Goal: Information Seeking & Learning: Learn about a topic

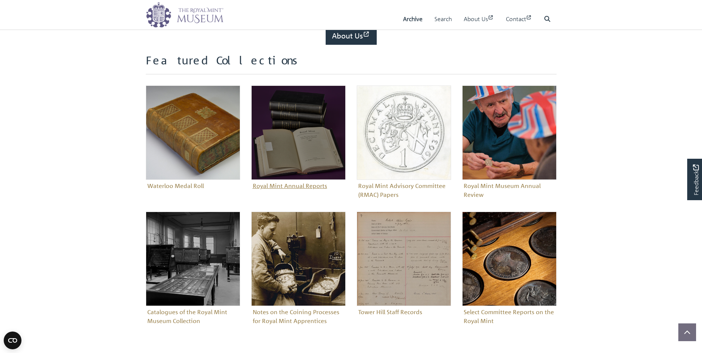
scroll to position [222, 0]
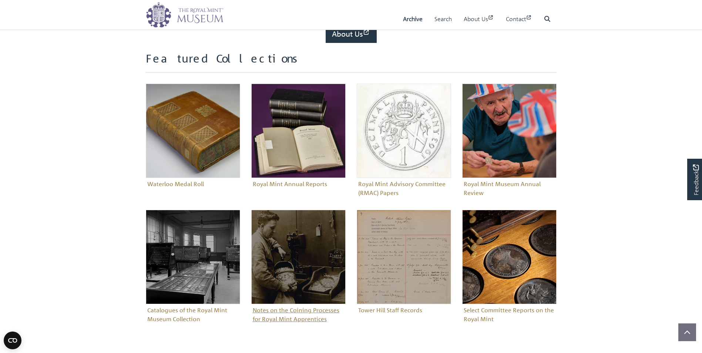
click at [284, 311] on figure "Notes on the Coining Processes for Royal Mint Apprentices" at bounding box center [298, 267] width 94 height 115
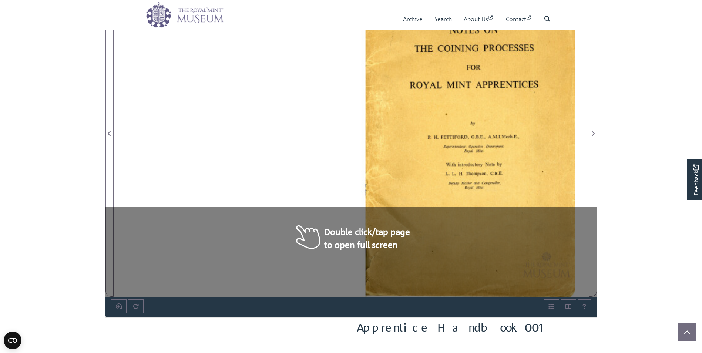
scroll to position [222, 0]
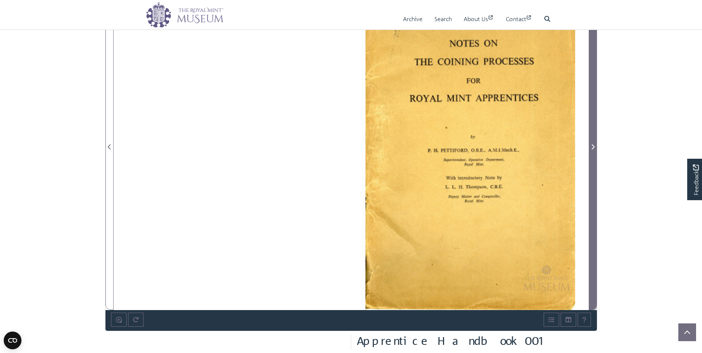
click at [594, 148] on icon "Next Page" at bounding box center [593, 147] width 4 height 6
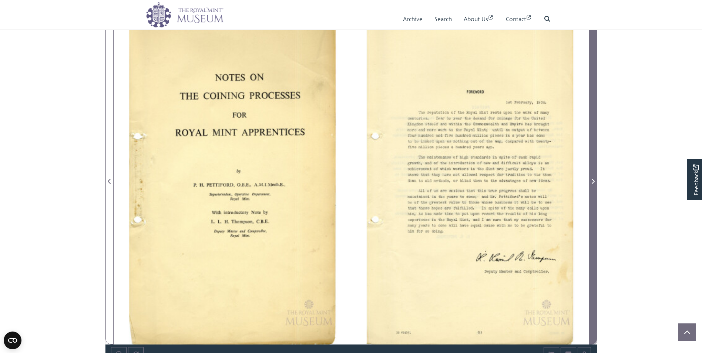
scroll to position [185, 0]
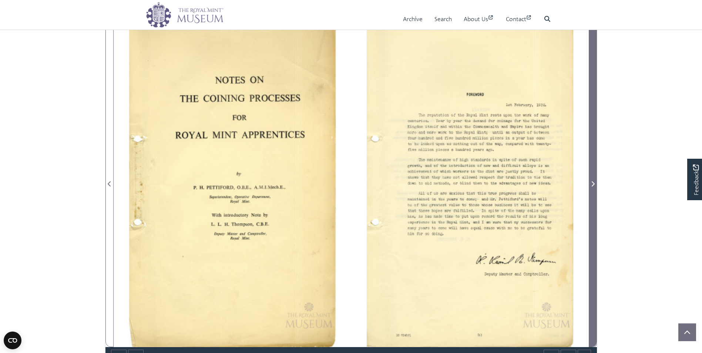
click at [591, 183] on icon "Next Page" at bounding box center [593, 184] width 4 height 6
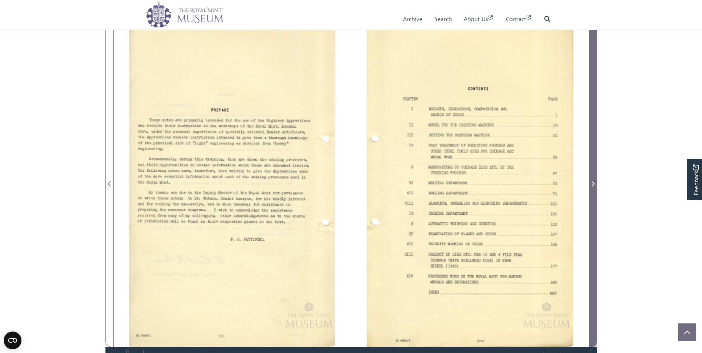
click at [593, 184] on icon "Next Page" at bounding box center [593, 183] width 3 height 5
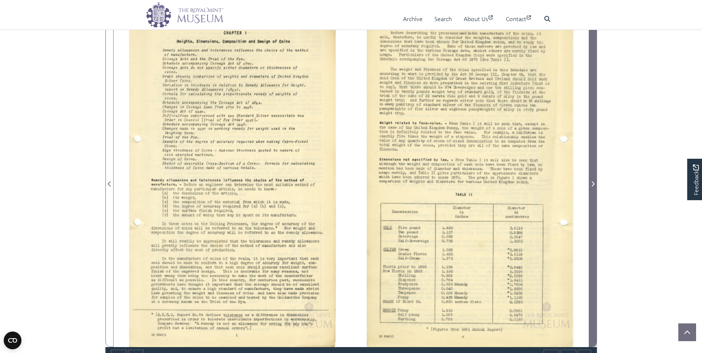
click at [593, 184] on icon "Next Page" at bounding box center [593, 183] width 3 height 5
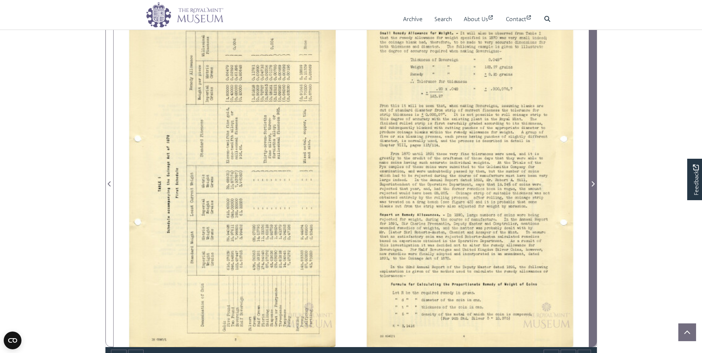
click at [593, 184] on icon "Next Page" at bounding box center [593, 183] width 3 height 5
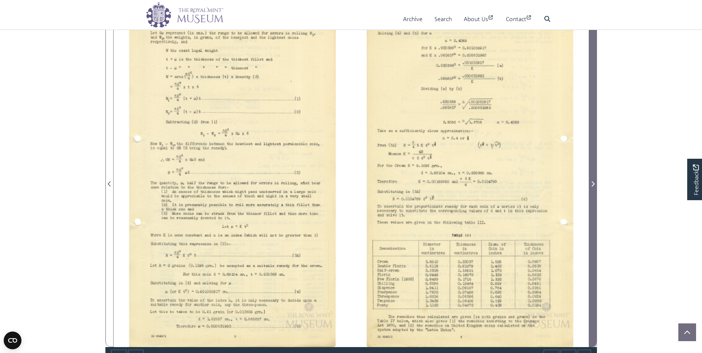
click at [593, 184] on icon "Next Page" at bounding box center [593, 183] width 3 height 5
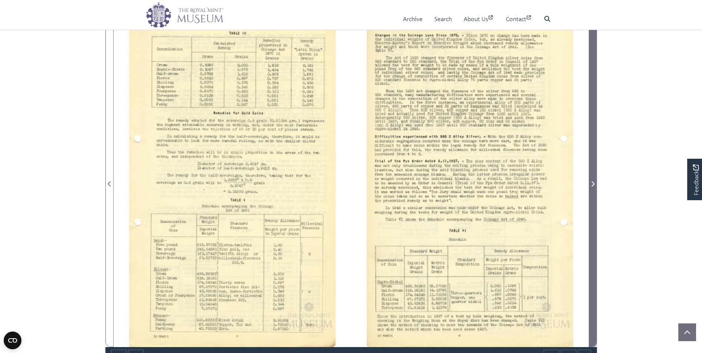
click at [593, 184] on icon "Next Page" at bounding box center [593, 183] width 3 height 5
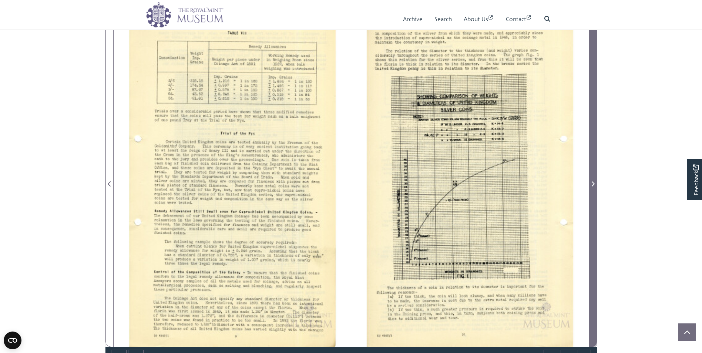
click at [593, 184] on icon "Next Page" at bounding box center [593, 183] width 3 height 5
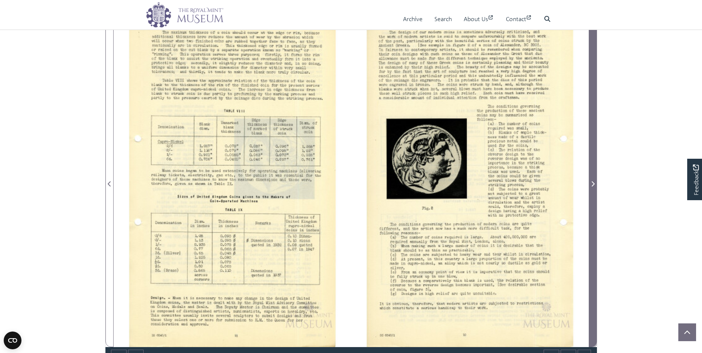
click at [593, 184] on icon "Next Page" at bounding box center [593, 183] width 3 height 5
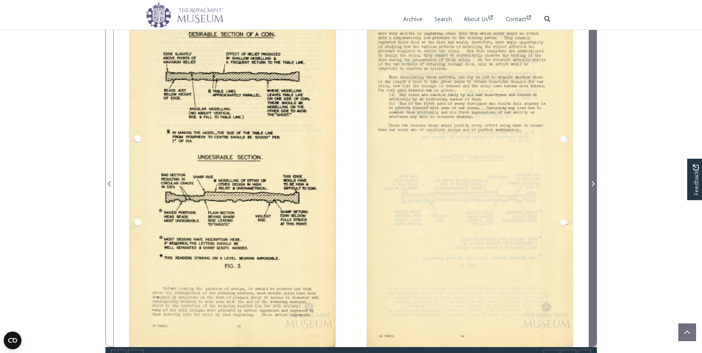
click at [593, 184] on icon "Next Page" at bounding box center [593, 183] width 3 height 5
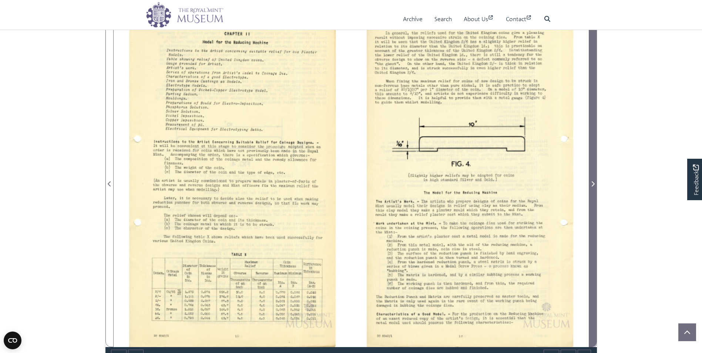
click at [593, 184] on icon "Next Page" at bounding box center [593, 183] width 3 height 5
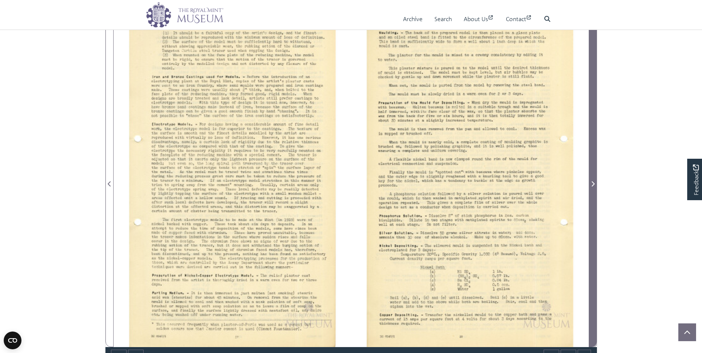
click at [593, 184] on icon "Next Page" at bounding box center [593, 183] width 3 height 5
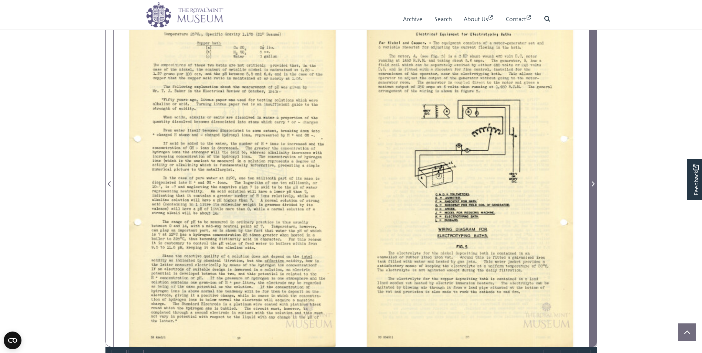
click at [593, 184] on icon "Next Page" at bounding box center [593, 183] width 3 height 5
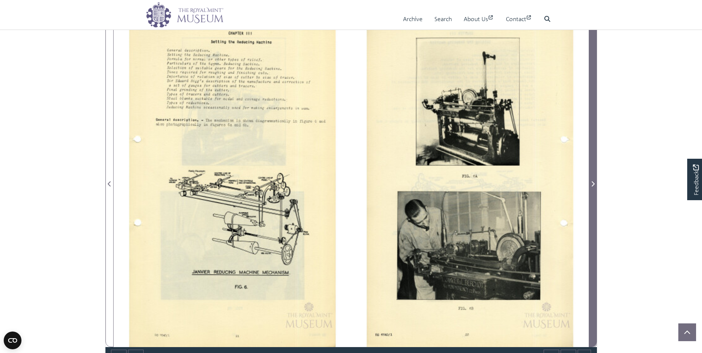
click at [593, 184] on icon "Next Page" at bounding box center [593, 183] width 3 height 5
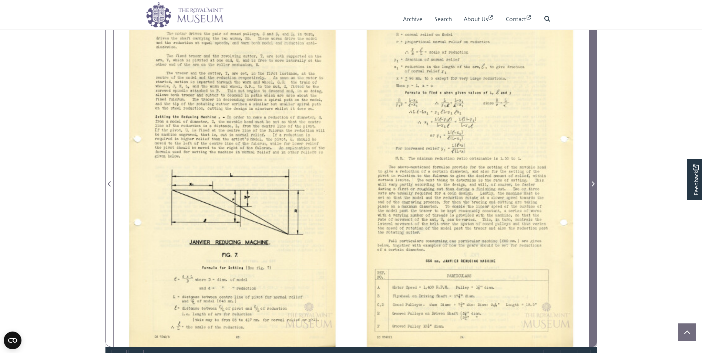
click at [593, 184] on icon "Next Page" at bounding box center [593, 183] width 3 height 5
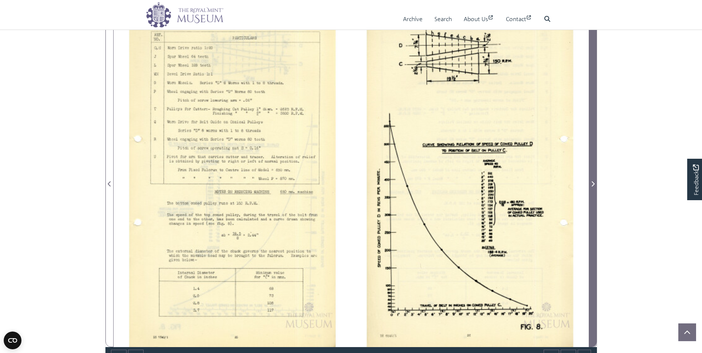
click at [593, 184] on icon "Next Page" at bounding box center [593, 183] width 3 height 5
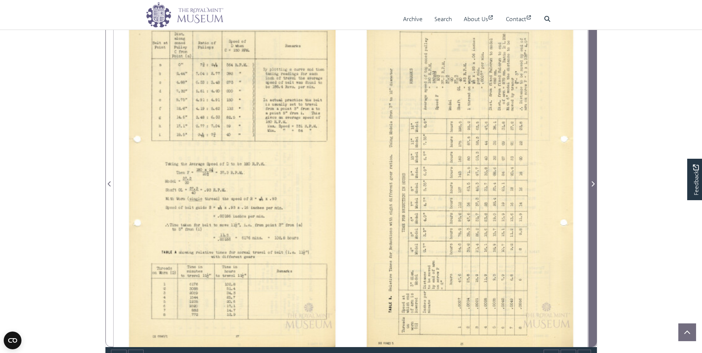
click at [593, 184] on icon "Next Page" at bounding box center [593, 183] width 3 height 5
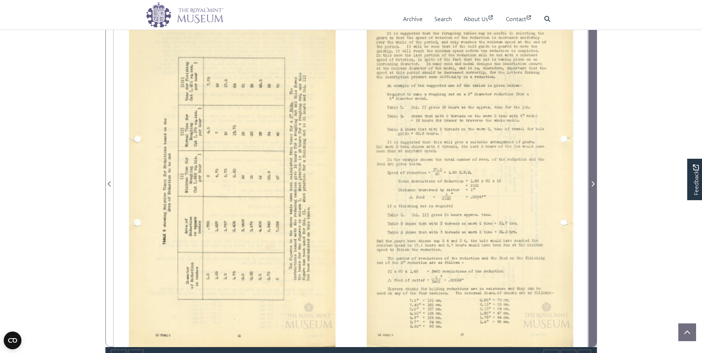
click at [593, 184] on icon "Next Page" at bounding box center [593, 183] width 3 height 5
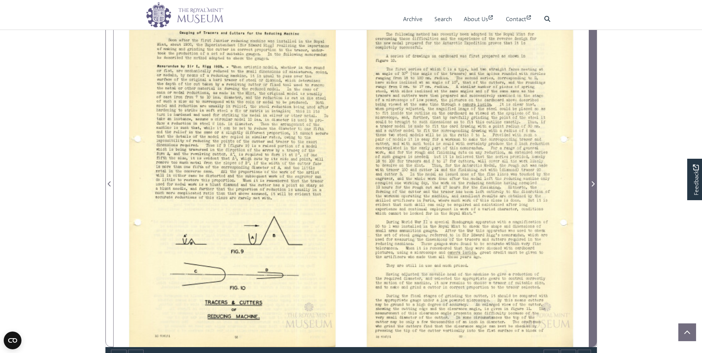
click at [593, 184] on icon "Next Page" at bounding box center [593, 183] width 3 height 5
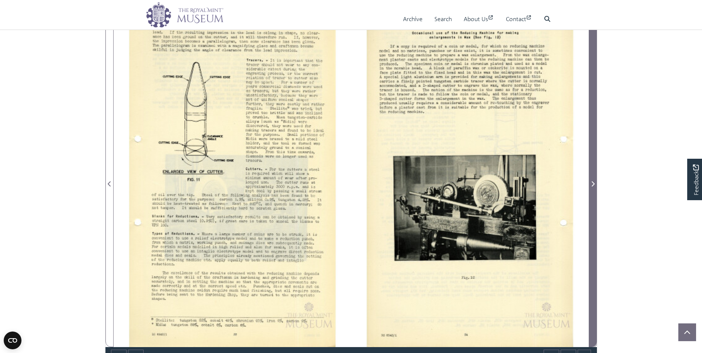
click at [593, 184] on icon "Next Page" at bounding box center [593, 183] width 3 height 5
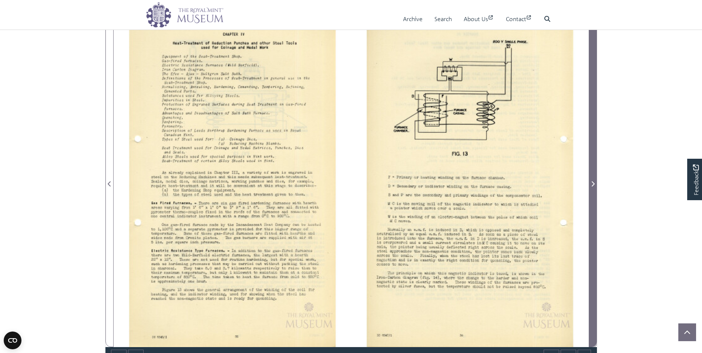
click at [593, 184] on icon "Next Page" at bounding box center [593, 183] width 3 height 5
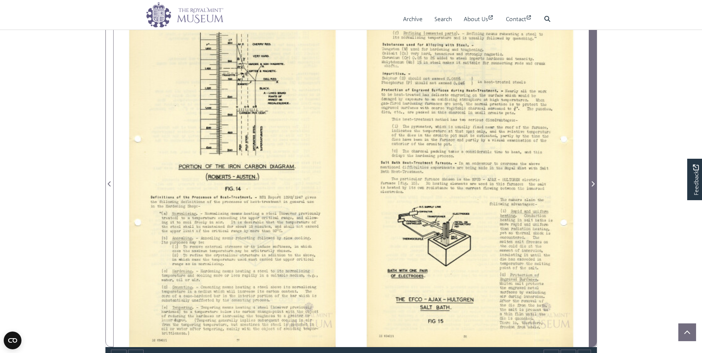
click at [593, 184] on icon "Next Page" at bounding box center [593, 183] width 3 height 5
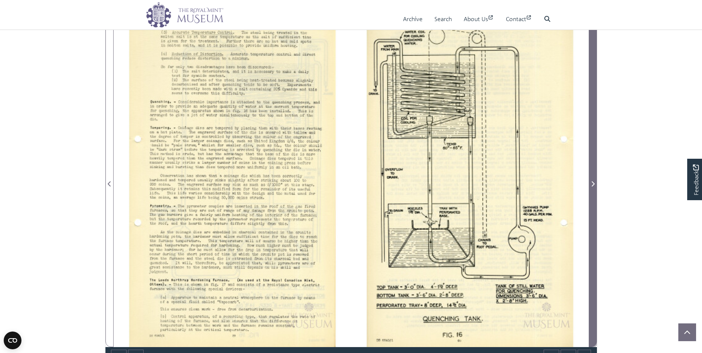
click at [593, 184] on icon "Next Page" at bounding box center [593, 183] width 3 height 5
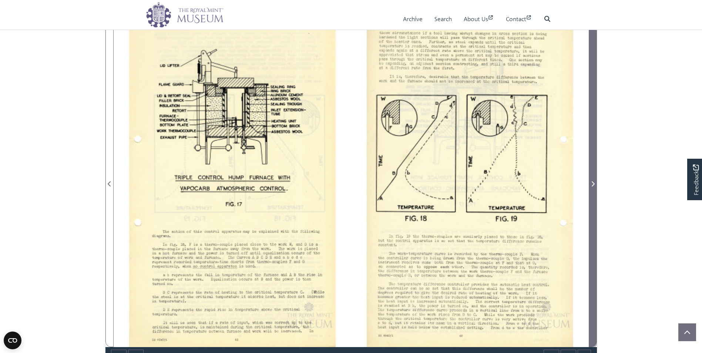
click at [593, 184] on icon "Next Page" at bounding box center [593, 183] width 3 height 5
